Goal: Task Accomplishment & Management: Use online tool/utility

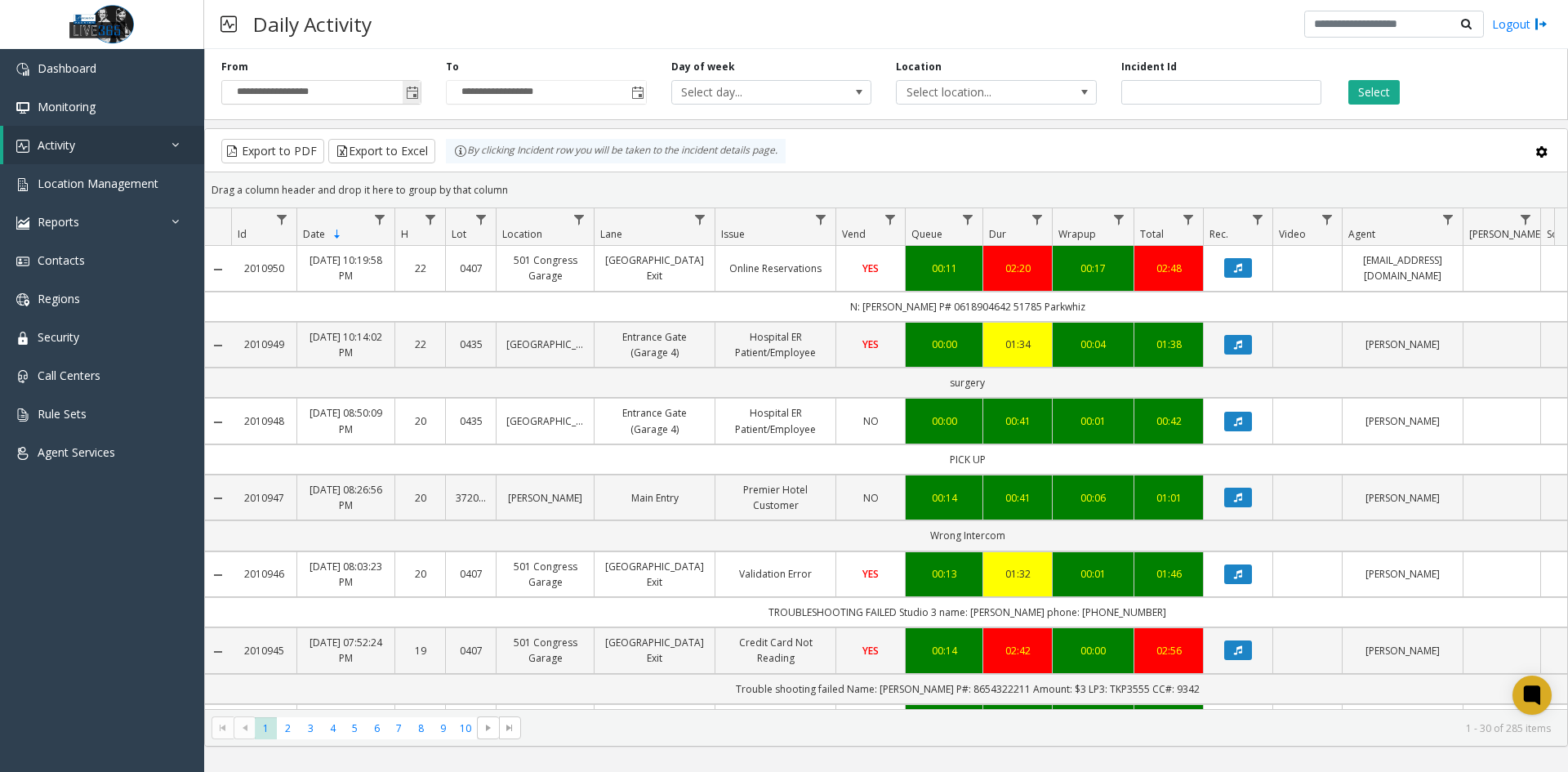
click at [408, 101] on span "Toggle popup" at bounding box center [411, 92] width 18 height 26
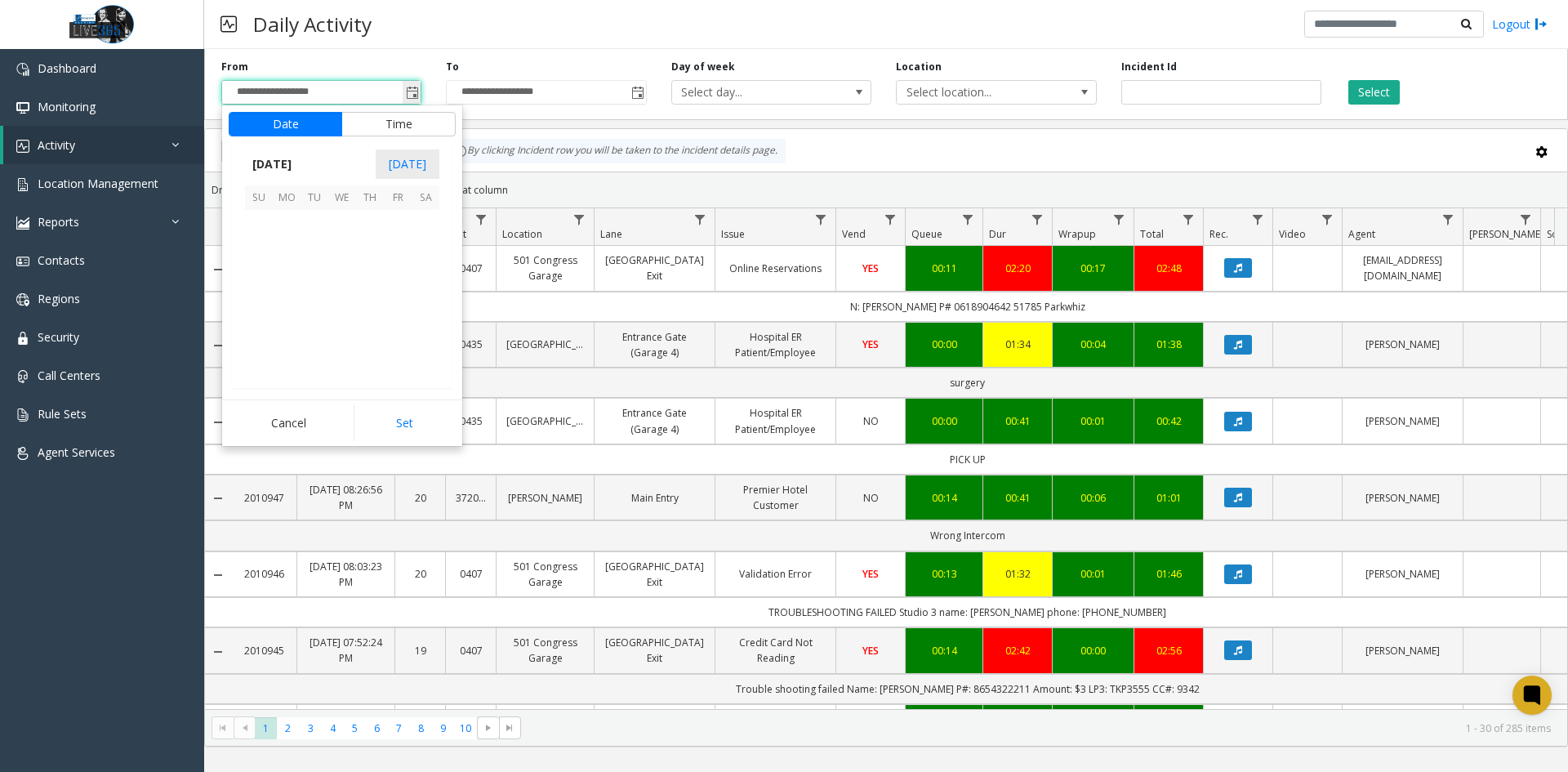
scroll to position [293298, 0]
click at [299, 159] on span "[DATE]" at bounding box center [272, 164] width 54 height 24
click at [272, 279] on span "Sep" at bounding box center [264, 277] width 39 height 39
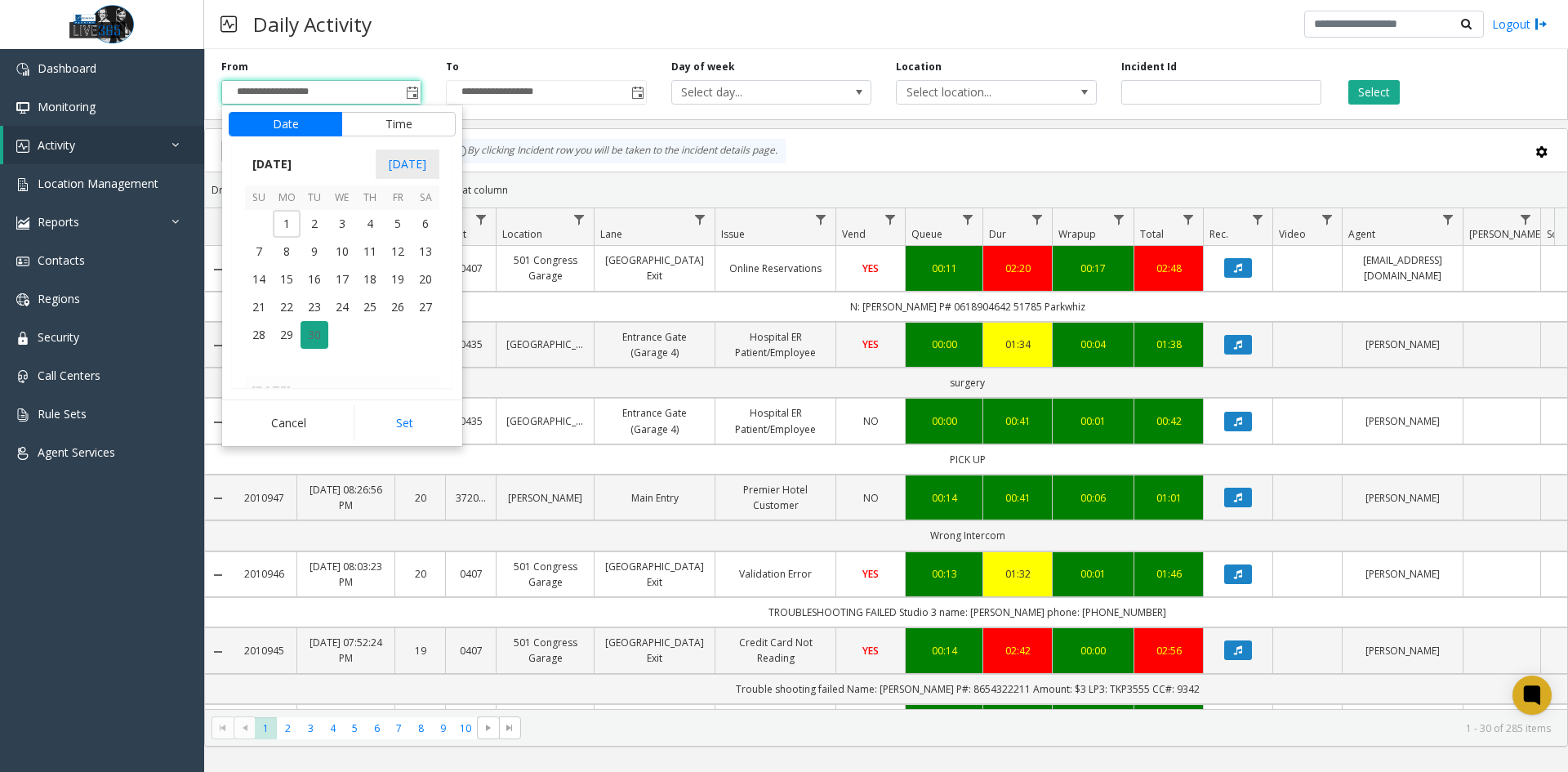
click at [322, 336] on span "30" at bounding box center [314, 334] width 28 height 28
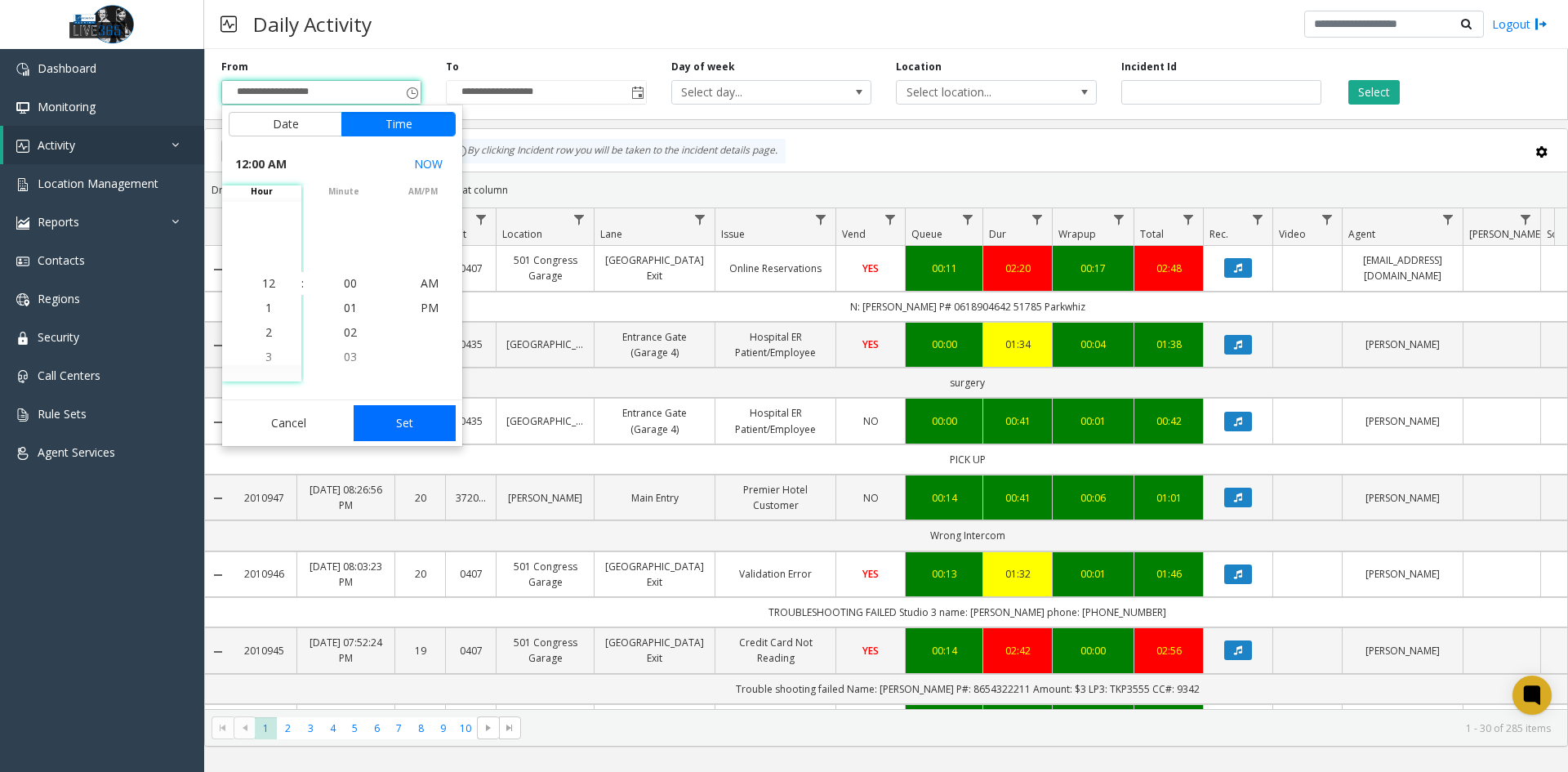
click at [392, 416] on button "Set" at bounding box center [405, 423] width 103 height 36
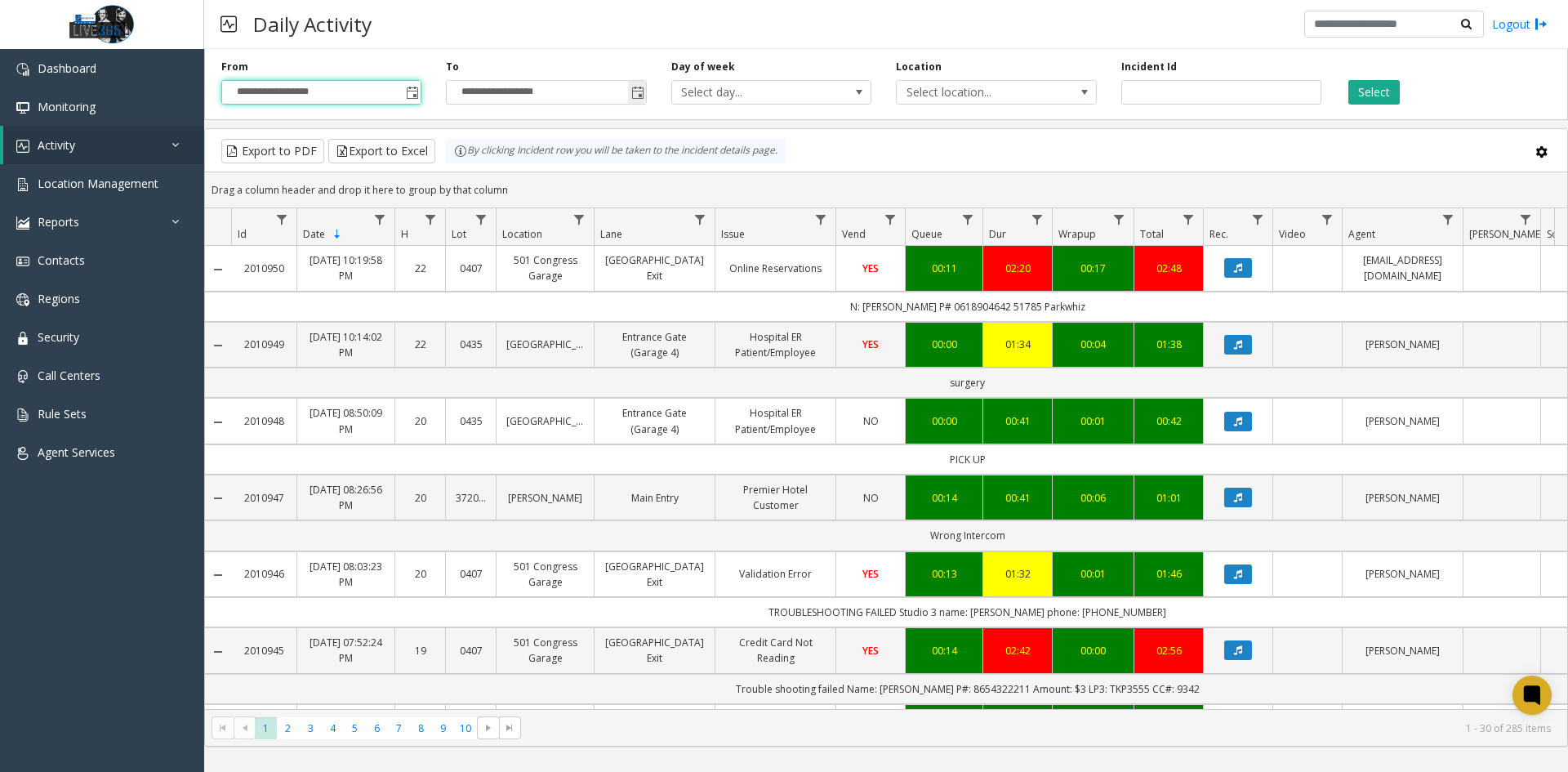
click at [634, 99] on span "Toggle popup" at bounding box center [637, 93] width 13 height 13
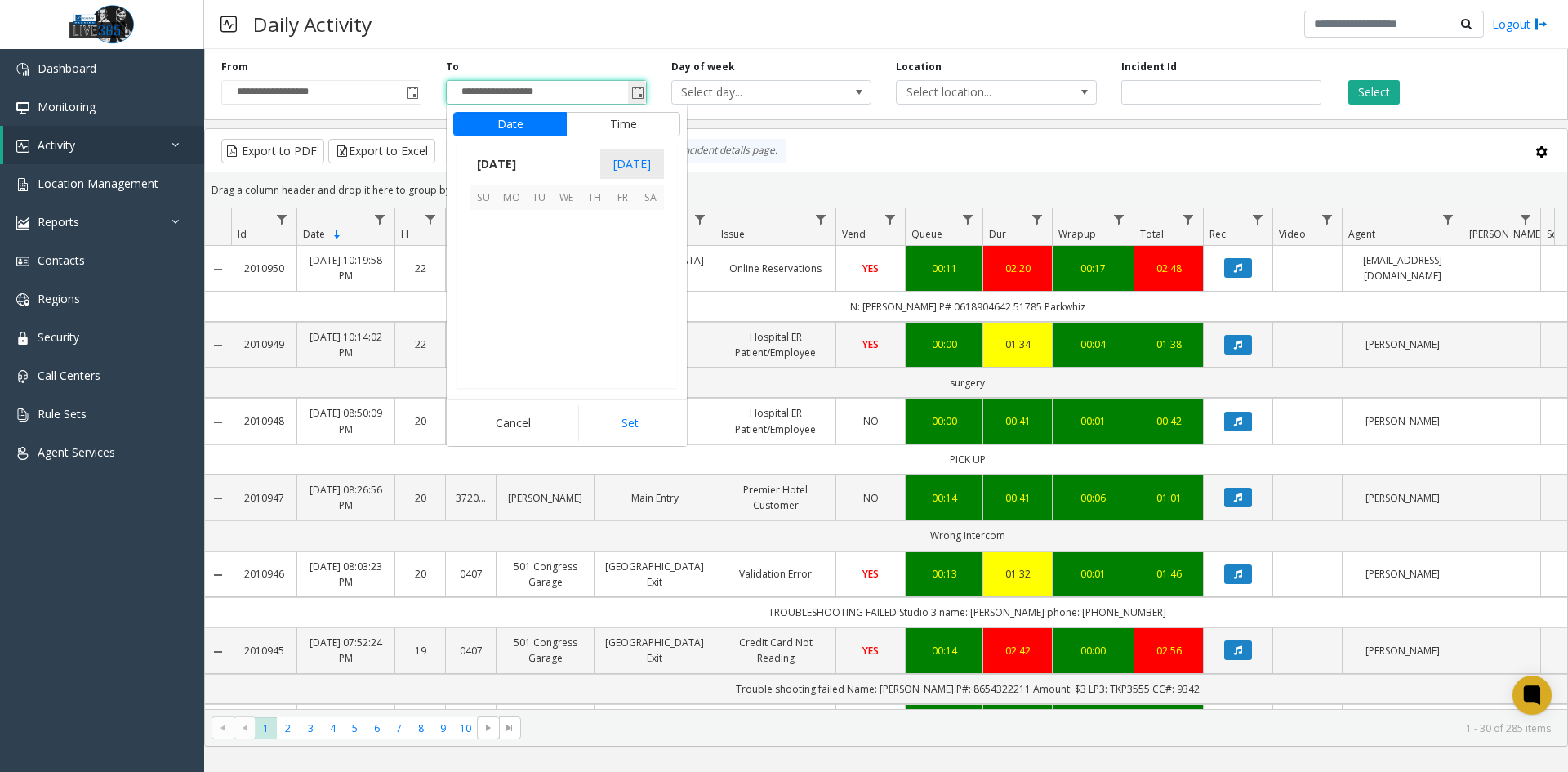
scroll to position [24, 0]
click at [518, 159] on span "[DATE]" at bounding box center [497, 164] width 54 height 24
click at [491, 270] on span "Sep" at bounding box center [489, 277] width 39 height 39
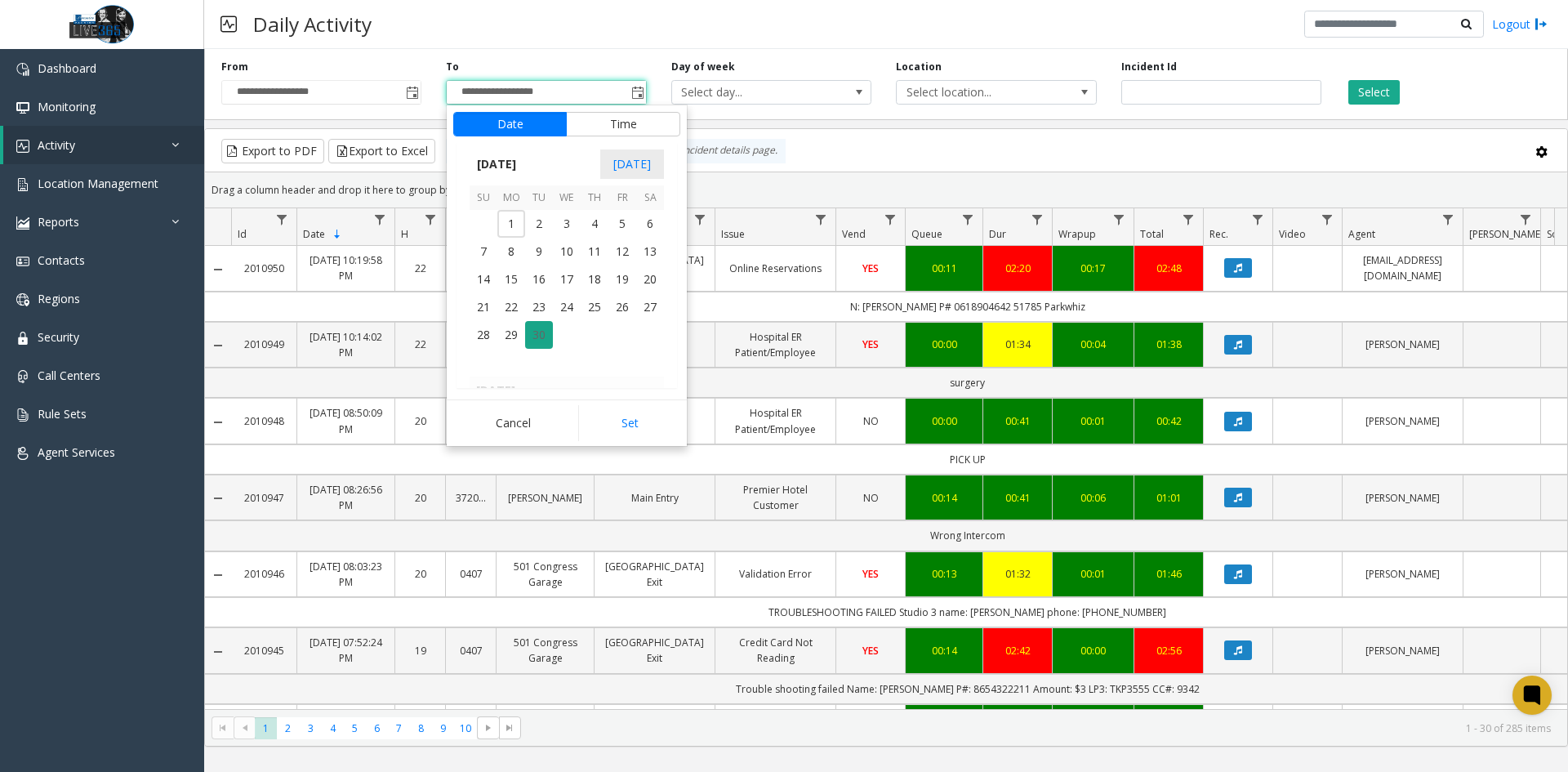
click at [543, 344] on span "30" at bounding box center [538, 334] width 28 height 28
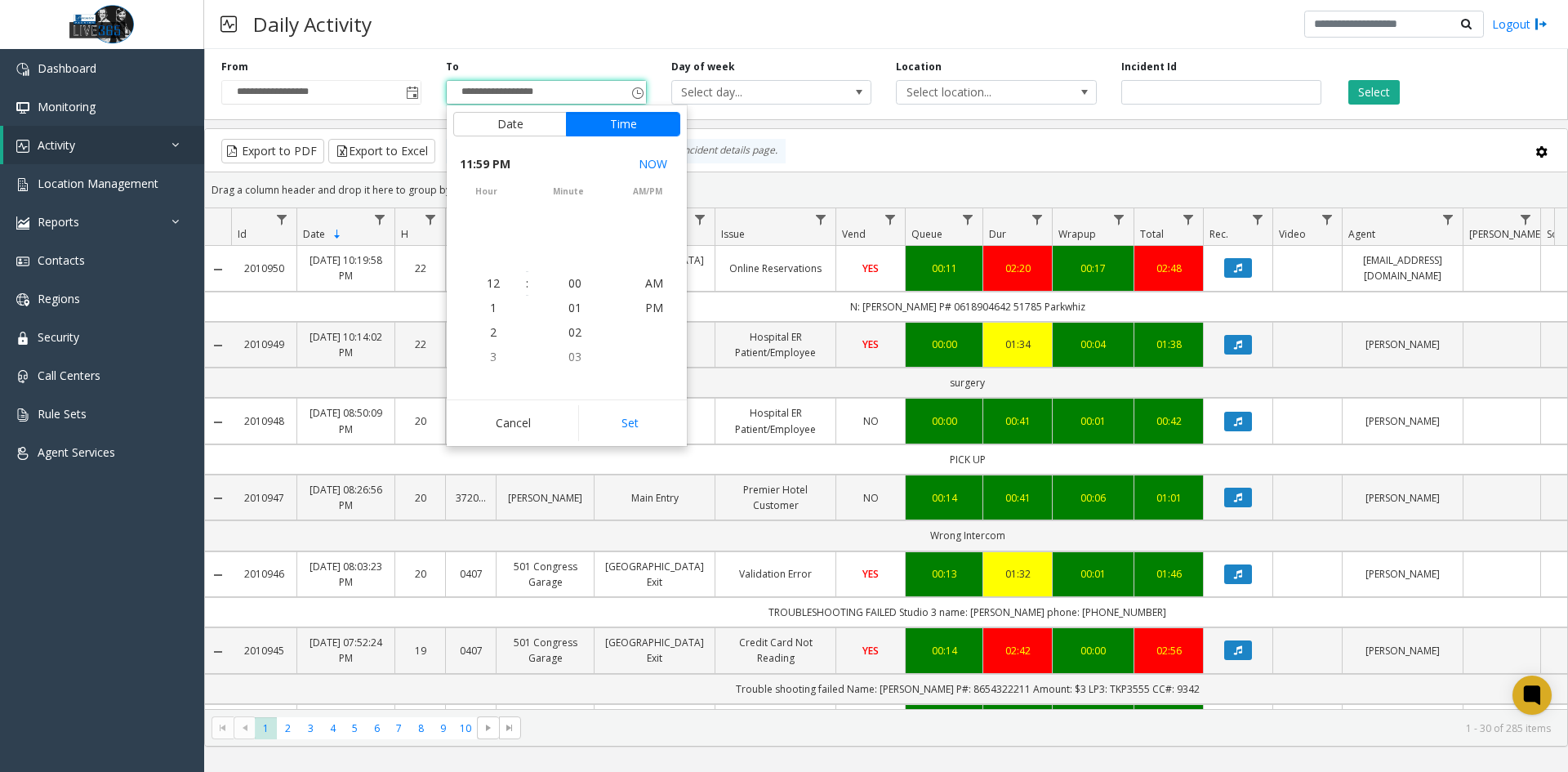
scroll to position [24, 0]
click at [628, 421] on button "Set" at bounding box center [630, 423] width 103 height 36
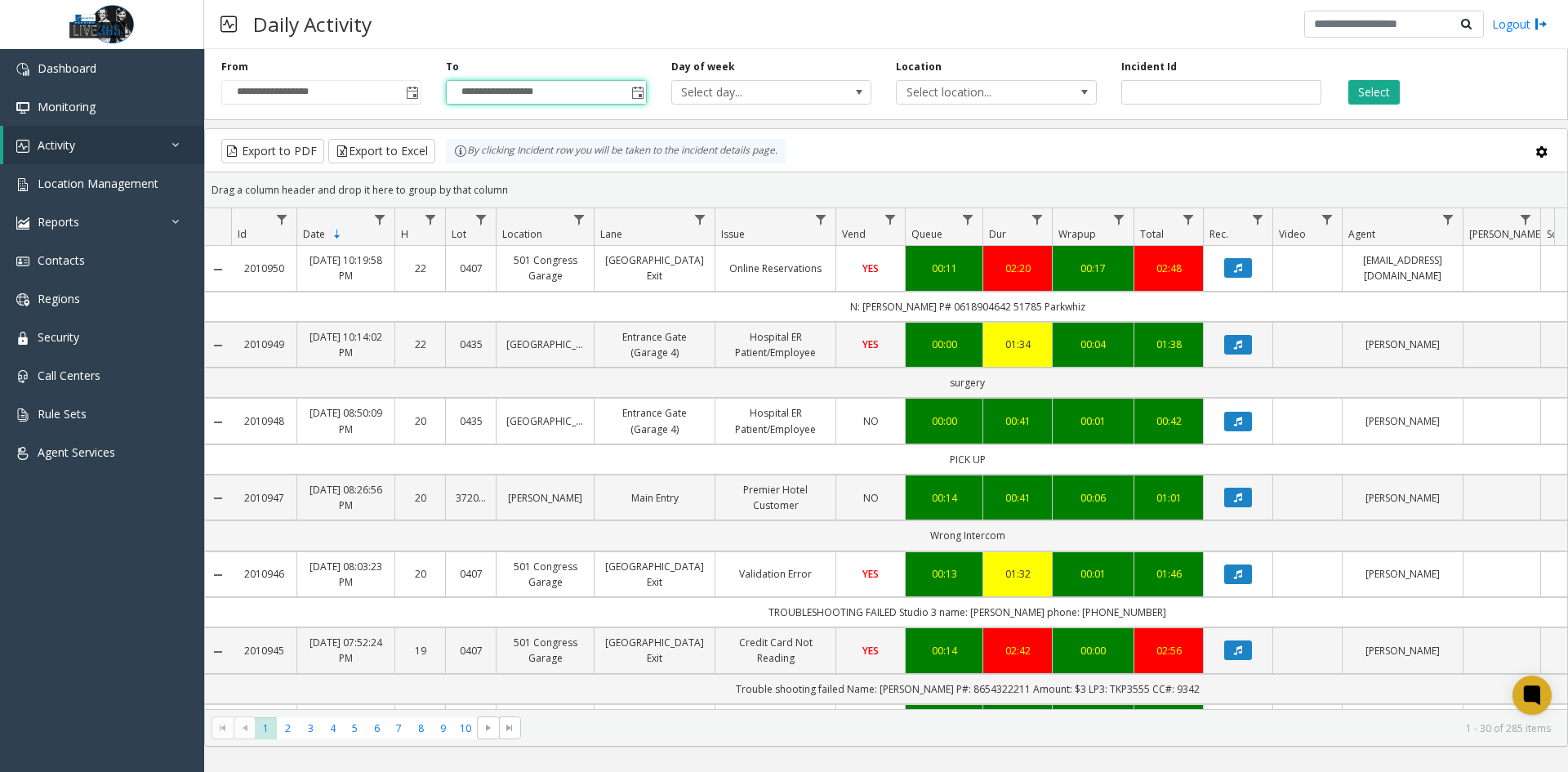
click at [1376, 105] on div "**********" at bounding box center [886, 81] width 1364 height 78
click at [1381, 89] on button "Select" at bounding box center [1374, 92] width 51 height 24
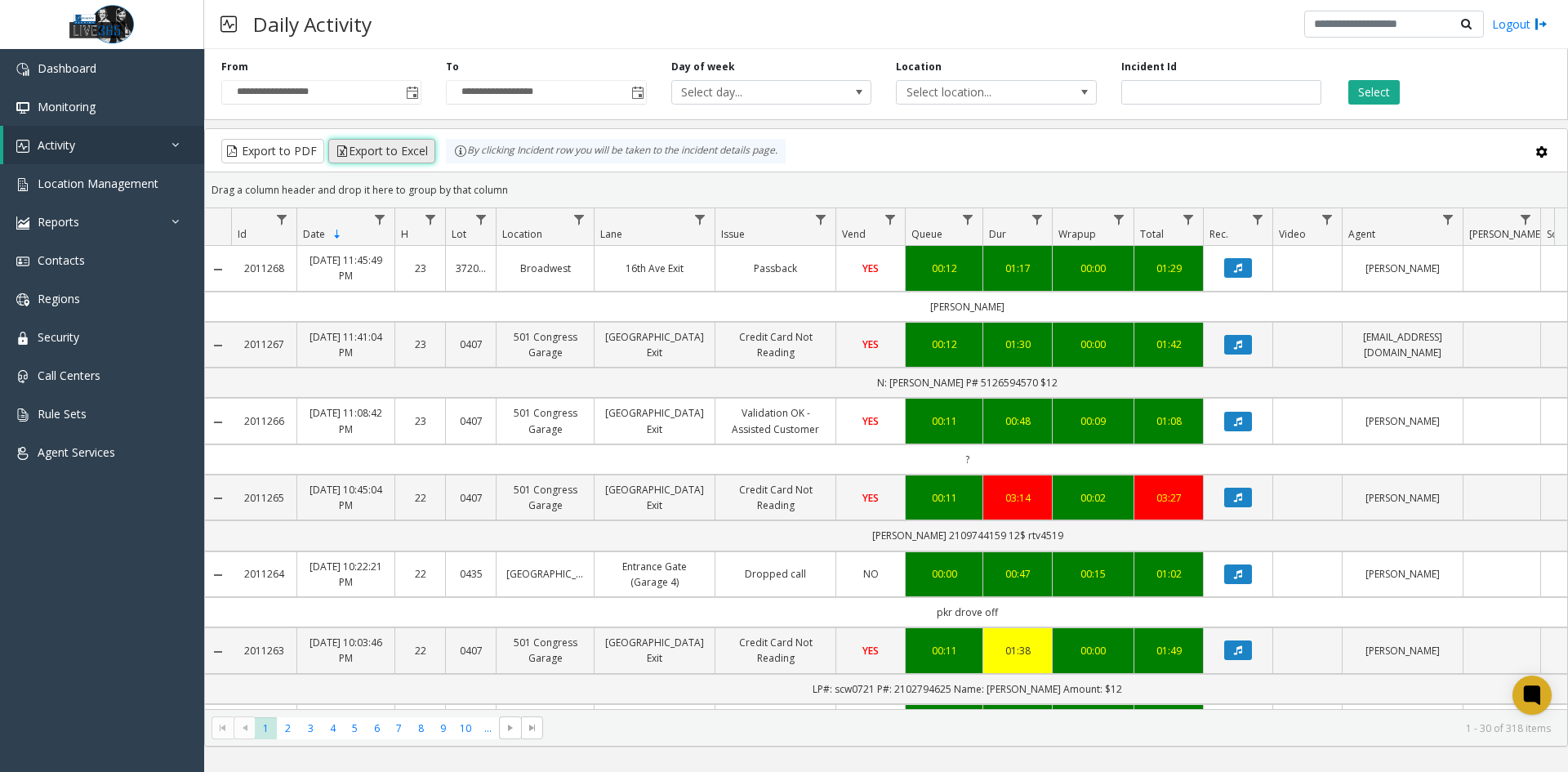
click at [391, 148] on button "Export to Excel" at bounding box center [381, 151] width 107 height 24
